Goal: Task Accomplishment & Management: Manage account settings

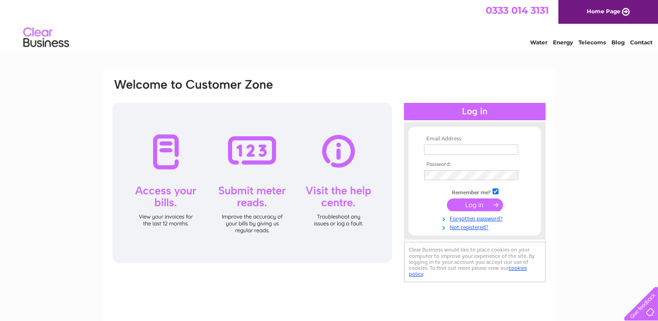
type input "justine.dream.on@gmail.com"
click at [470, 205] on input "submit" at bounding box center [475, 204] width 56 height 13
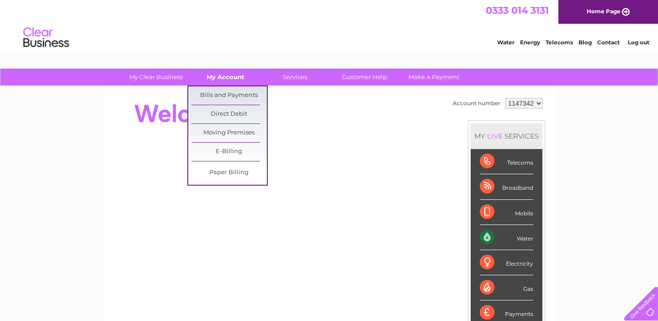
click at [230, 76] on link "My Account" at bounding box center [225, 77] width 75 height 17
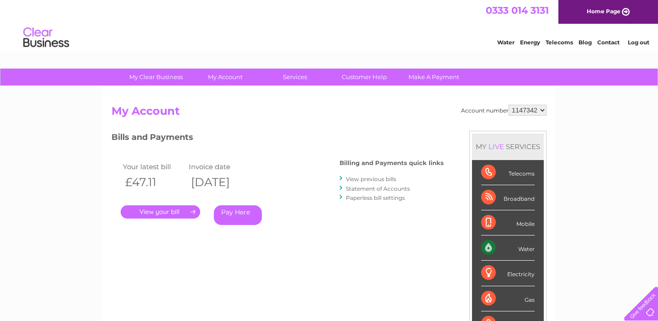
click at [159, 213] on link "." at bounding box center [161, 211] width 80 height 13
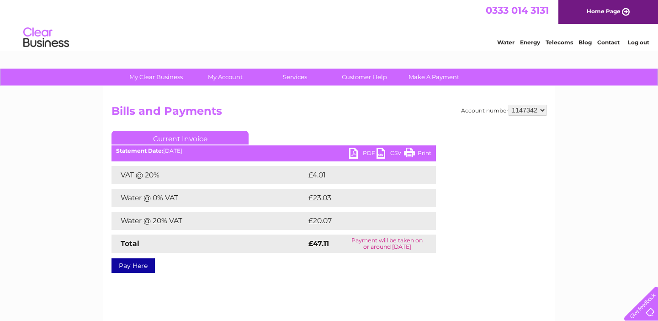
click at [361, 153] on link "PDF" at bounding box center [362, 154] width 27 height 13
